Goal: Information Seeking & Learning: Learn about a topic

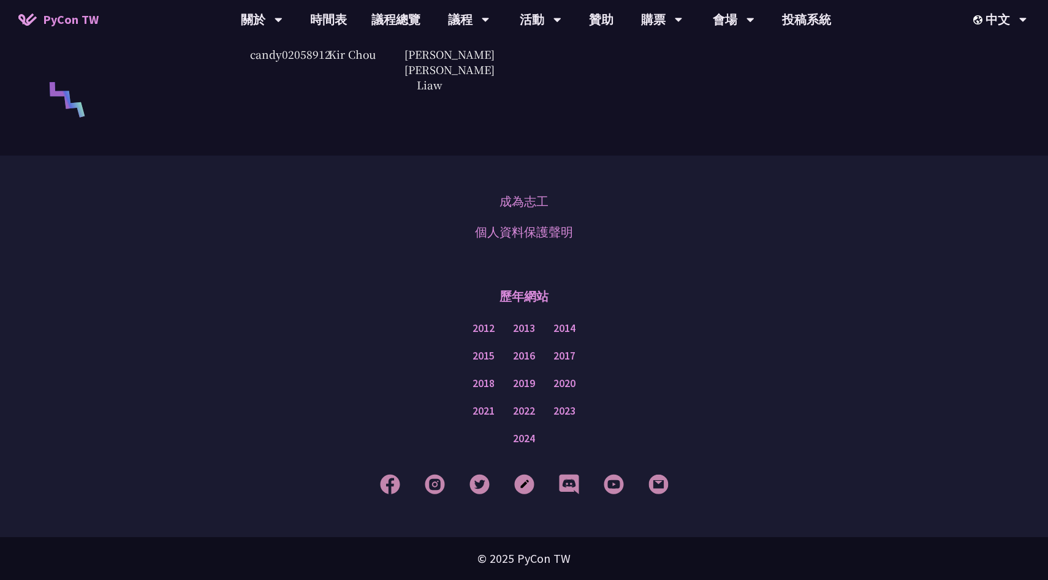
scroll to position [2943, 0]
click at [530, 201] on link "成為志工" at bounding box center [524, 201] width 49 height 18
click at [253, 264] on div "成為志工 個人資料保護聲明 歷年網站 2012 2013 2014 2015 2016 2017 2018 2019 2020 2021 2022 2023 …" at bounding box center [524, 347] width 1048 height 382
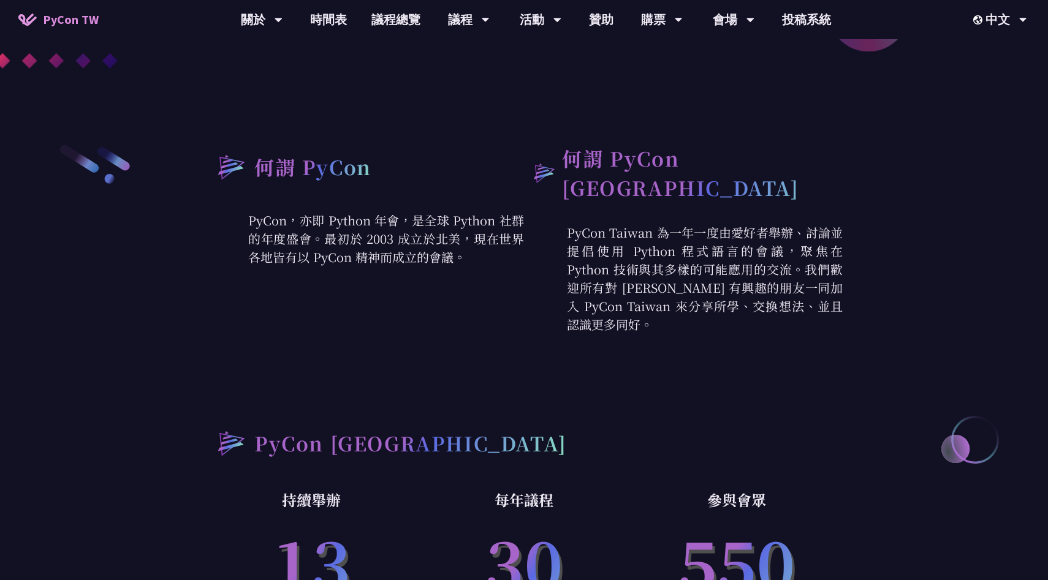
scroll to position [0, 0]
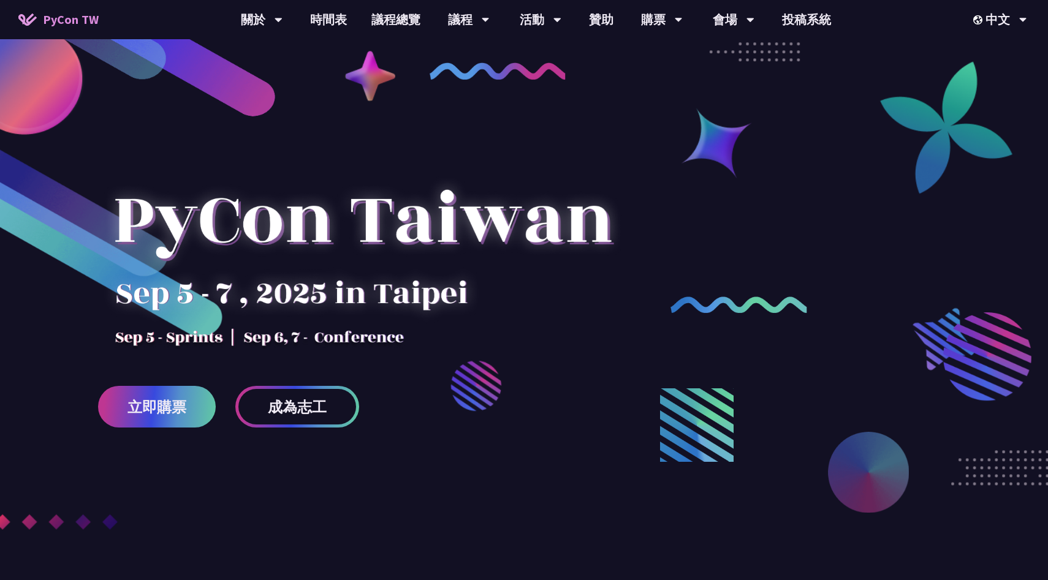
click at [417, 461] on div at bounding box center [524, 346] width 1048 height 544
click at [333, 142] on div at bounding box center [363, 242] width 530 height 215
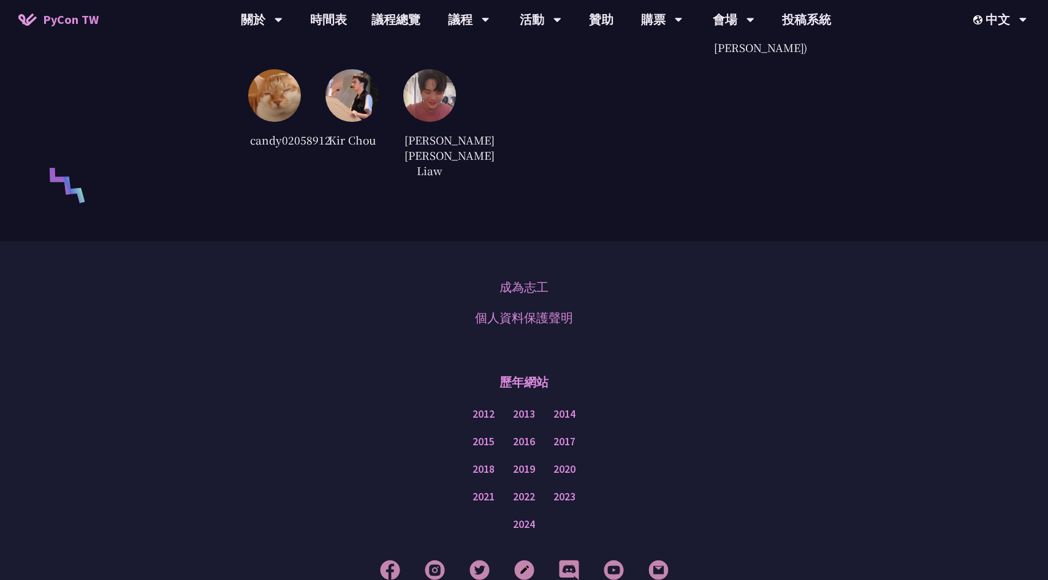
scroll to position [2943, 0]
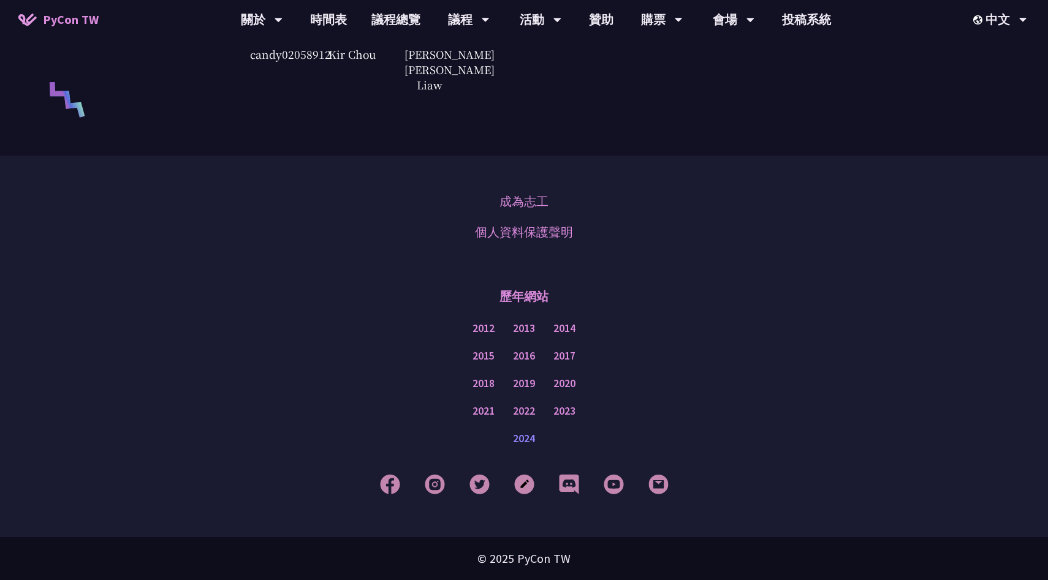
click at [520, 434] on link "2024" at bounding box center [524, 438] width 22 height 15
